Goal: Find contact information: Find contact information

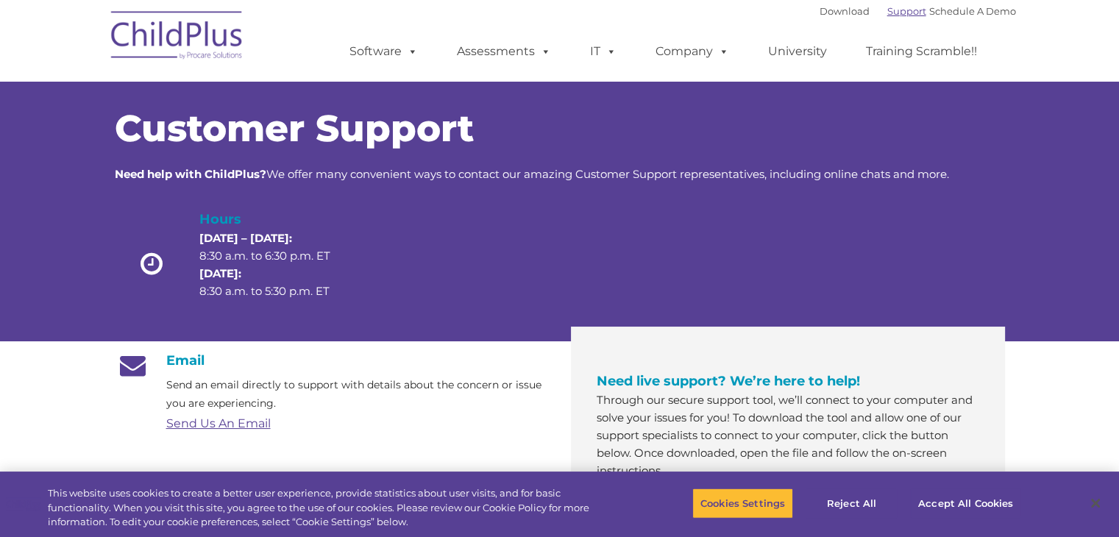
click at [887, 11] on link "Support" at bounding box center [906, 11] width 39 height 12
click at [203, 425] on link "Send Us An Email" at bounding box center [218, 423] width 104 height 14
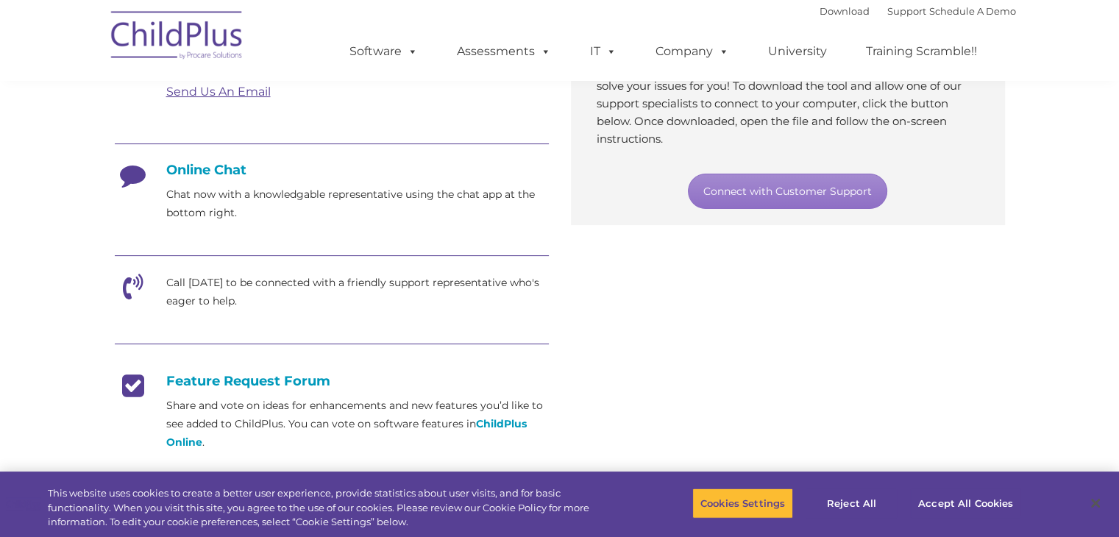
scroll to position [333, 0]
click at [132, 280] on icon at bounding box center [133, 290] width 37 height 37
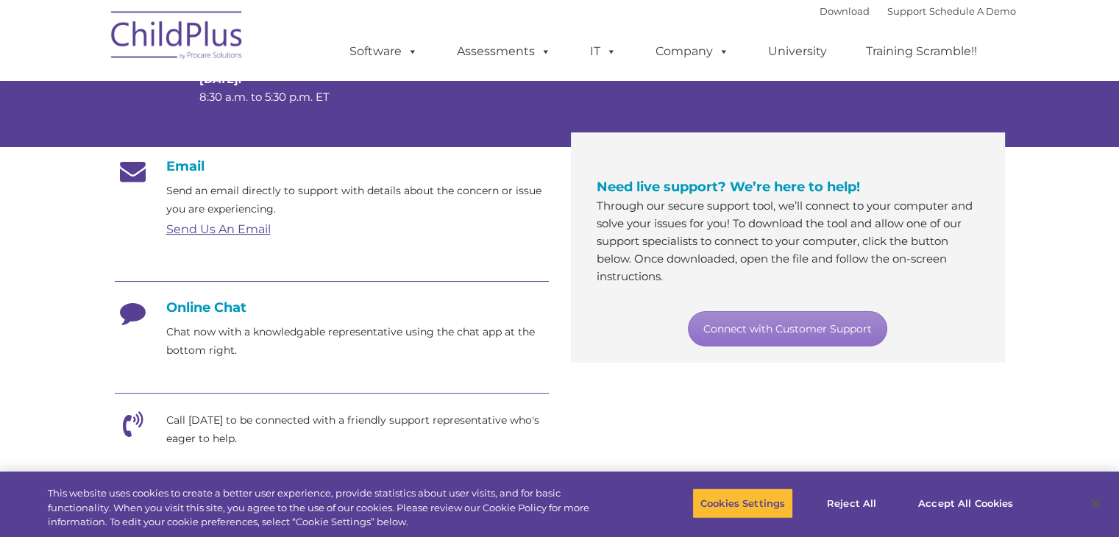
scroll to position [171, 0]
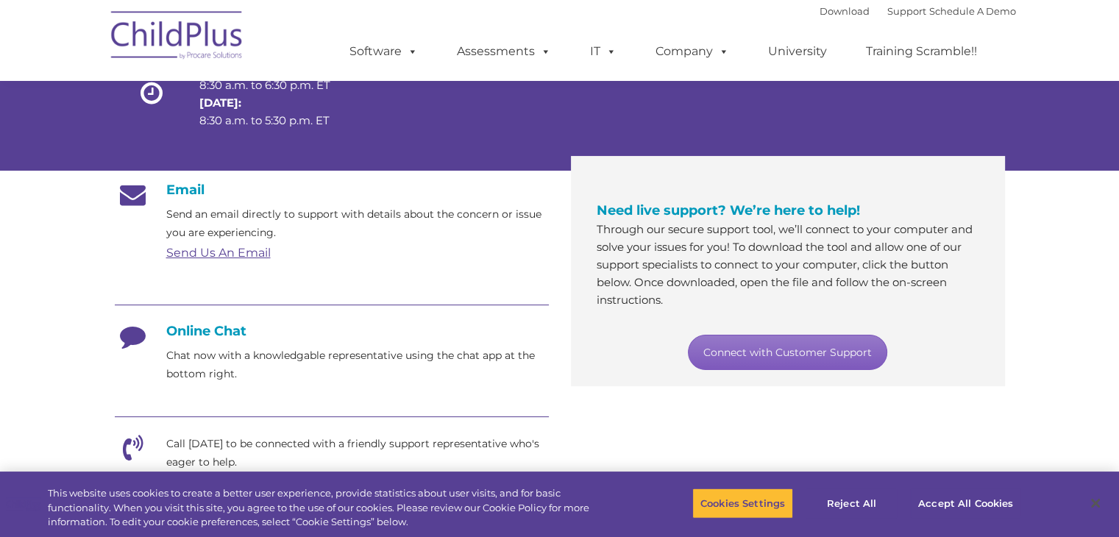
click at [791, 352] on link "Connect with Customer Support" at bounding box center [787, 352] width 199 height 35
click at [211, 252] on link "Send Us An Email" at bounding box center [218, 253] width 104 height 14
click at [128, 442] on icon at bounding box center [133, 453] width 37 height 37
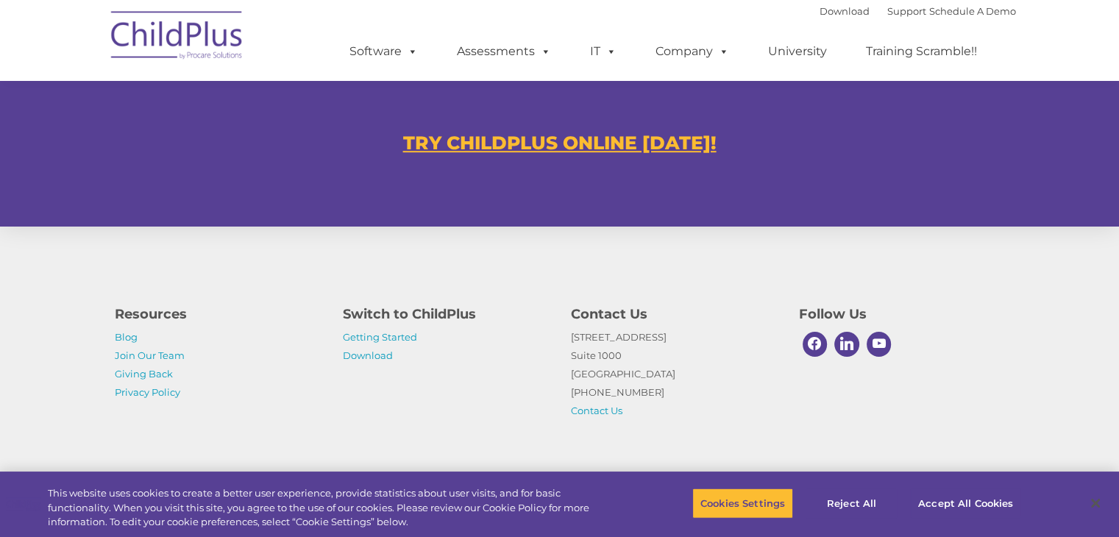
scroll to position [911, 0]
